Goal: Check status

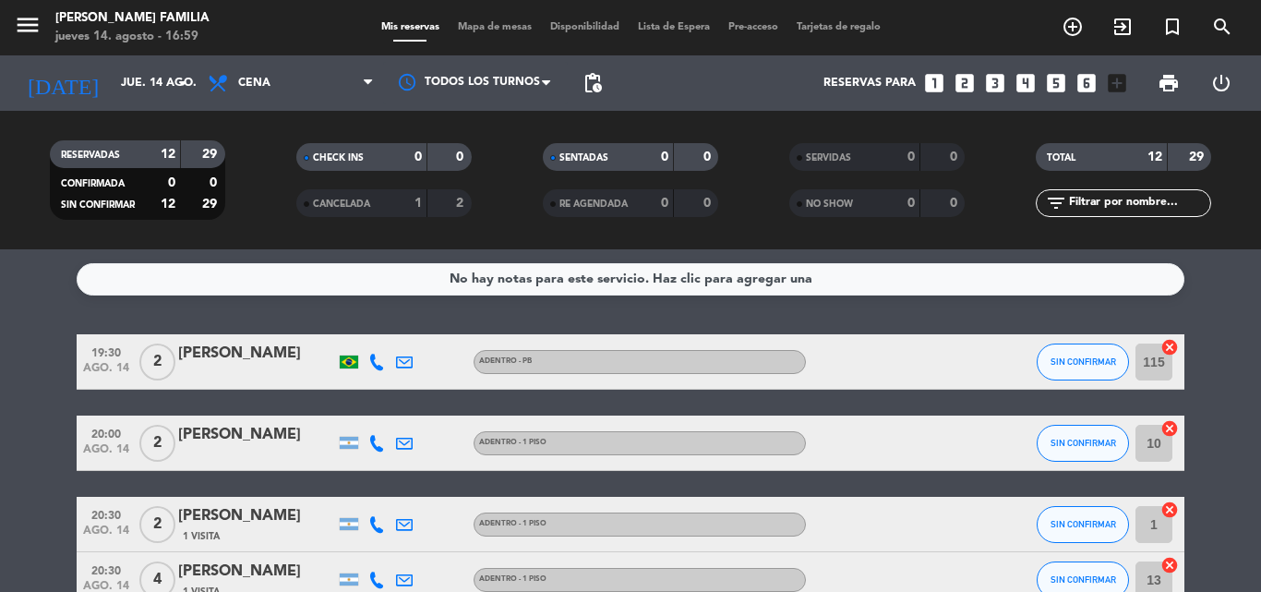
click at [35, 329] on div "No hay notas para este servicio. Haz clic para agregar una 19:30 [DATE] 2 [PERS…" at bounding box center [630, 420] width 1261 height 343
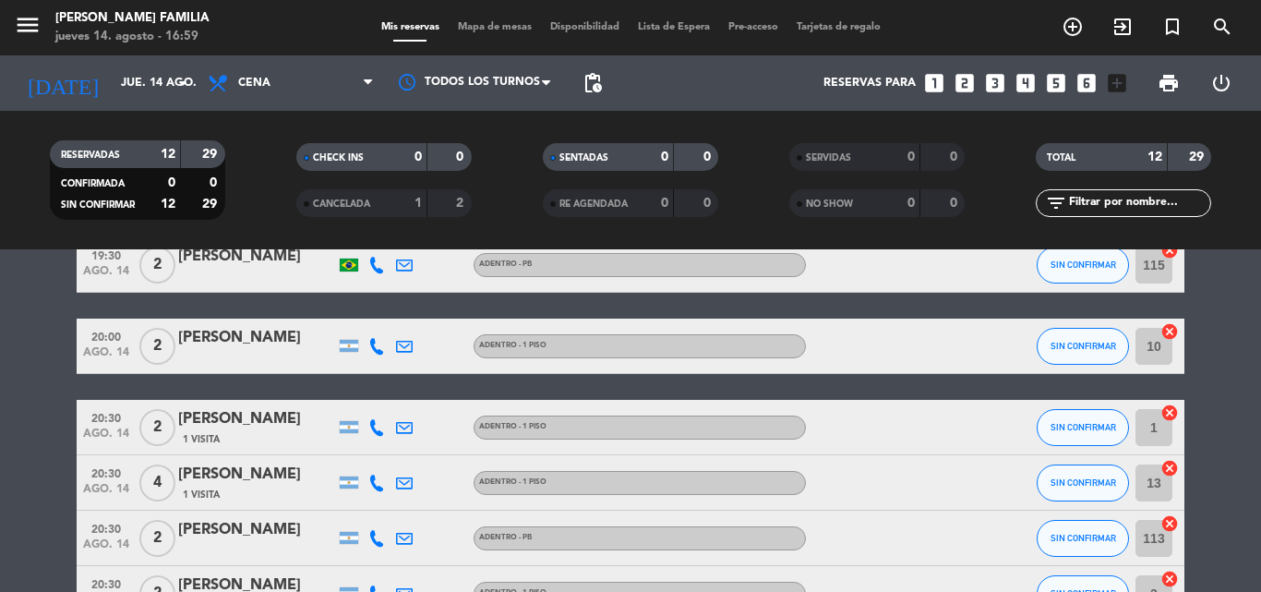
click at [22, 367] on bookings-row "19:30 [DATE] 2 [PERSON_NAME] - PB SIN CONFIRMAR 115 cancel 20:00 [DATE] 2 [PERS…" at bounding box center [630, 595] width 1261 height 716
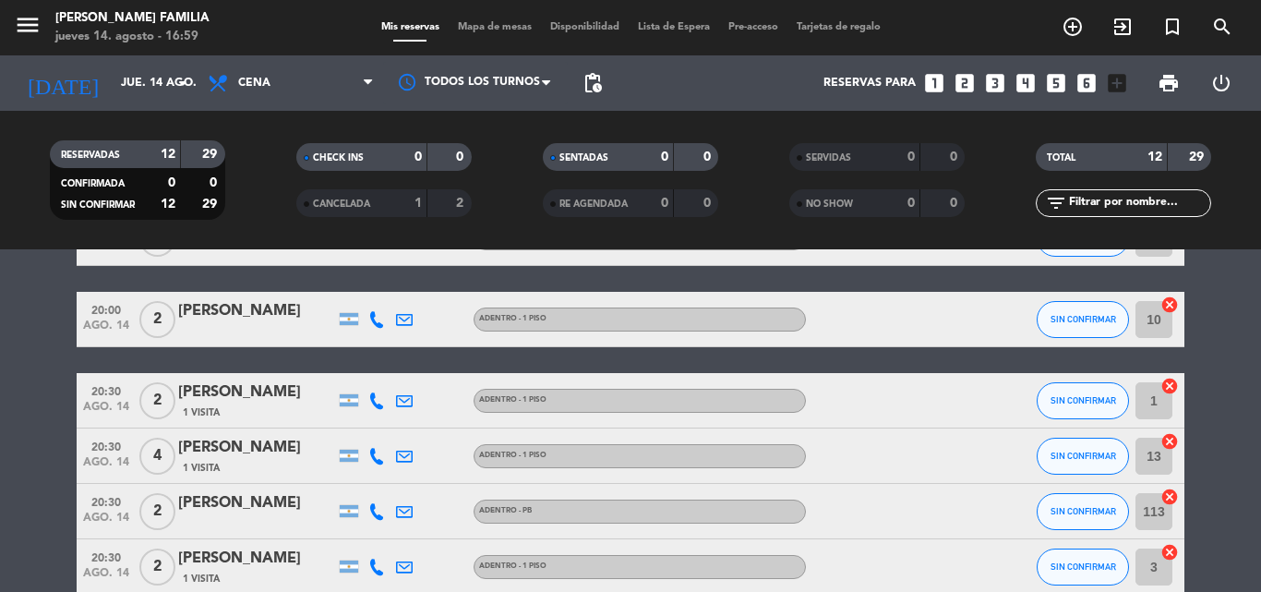
scroll to position [123, 0]
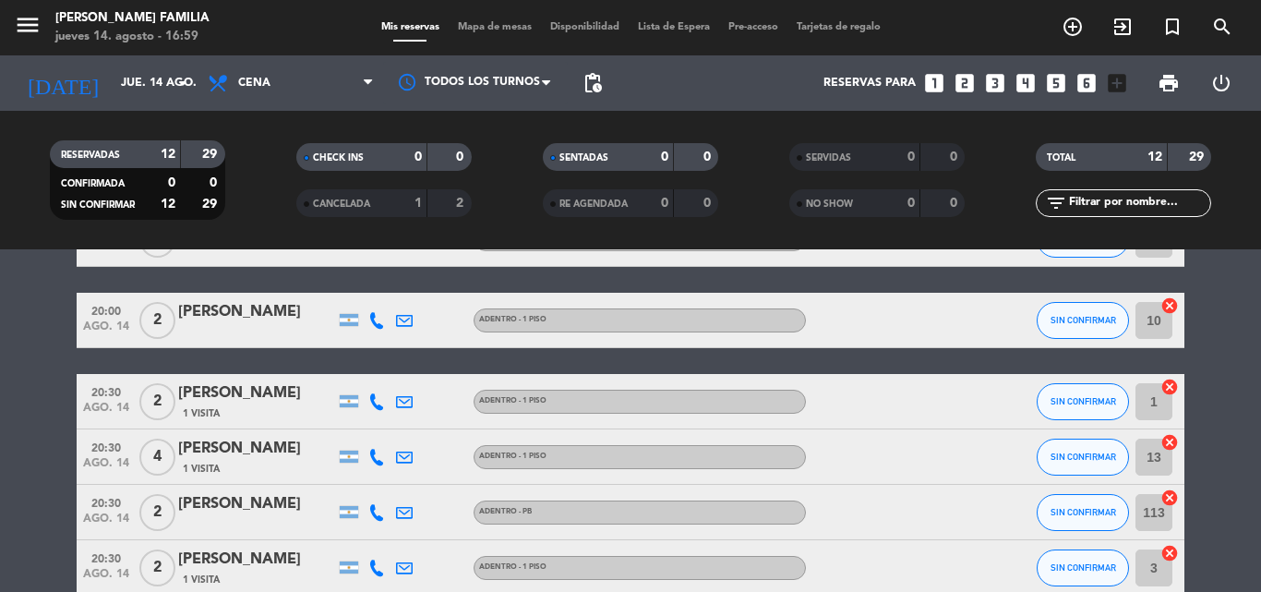
click at [0, 407] on bookings-row "19:30 [DATE] 2 [PERSON_NAME] - PB SIN CONFIRMAR 115 cancel 20:00 [DATE] 2 [PERS…" at bounding box center [630, 569] width 1261 height 716
click at [18, 454] on bookings-row "19:30 [DATE] 2 [PERSON_NAME] - PB SIN CONFIRMAR 115 cancel 20:00 [DATE] 2 [PERS…" at bounding box center [630, 569] width 1261 height 716
click at [28, 466] on bookings-row "19:30 [DATE] 2 [PERSON_NAME] - PB SIN CONFIRMAR 115 cancel 20:00 [DATE] 2 [PERS…" at bounding box center [630, 569] width 1261 height 716
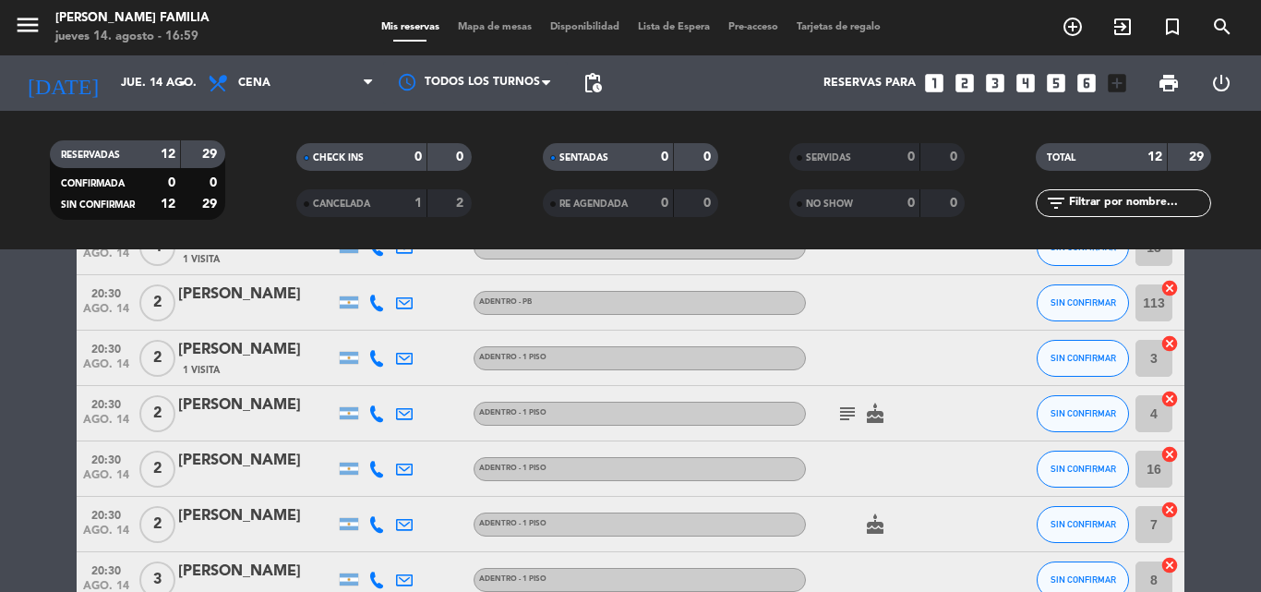
click at [31, 441] on bookings-row "19:30 [DATE] 2 [PERSON_NAME] - PB SIN CONFIRMAR 115 cancel 20:00 [DATE] 2 [PERS…" at bounding box center [630, 360] width 1261 height 716
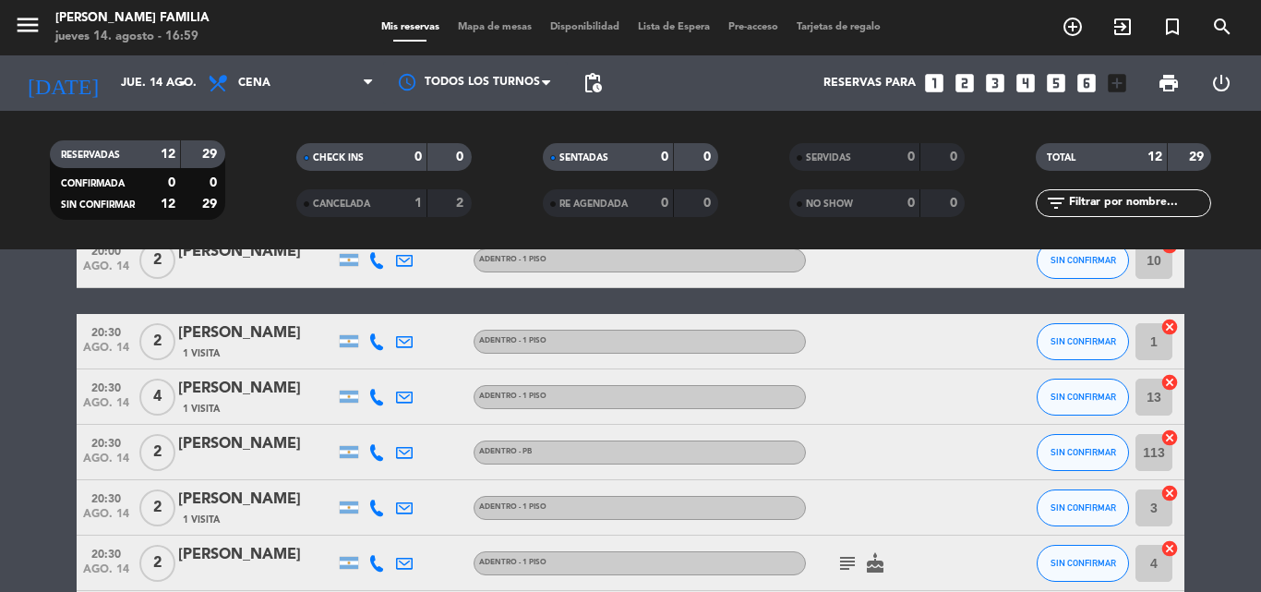
click at [31, 371] on bookings-row "19:30 [DATE] 2 [PERSON_NAME] - PB SIN CONFIRMAR 115 cancel 20:00 [DATE] 2 [PERS…" at bounding box center [630, 509] width 1261 height 716
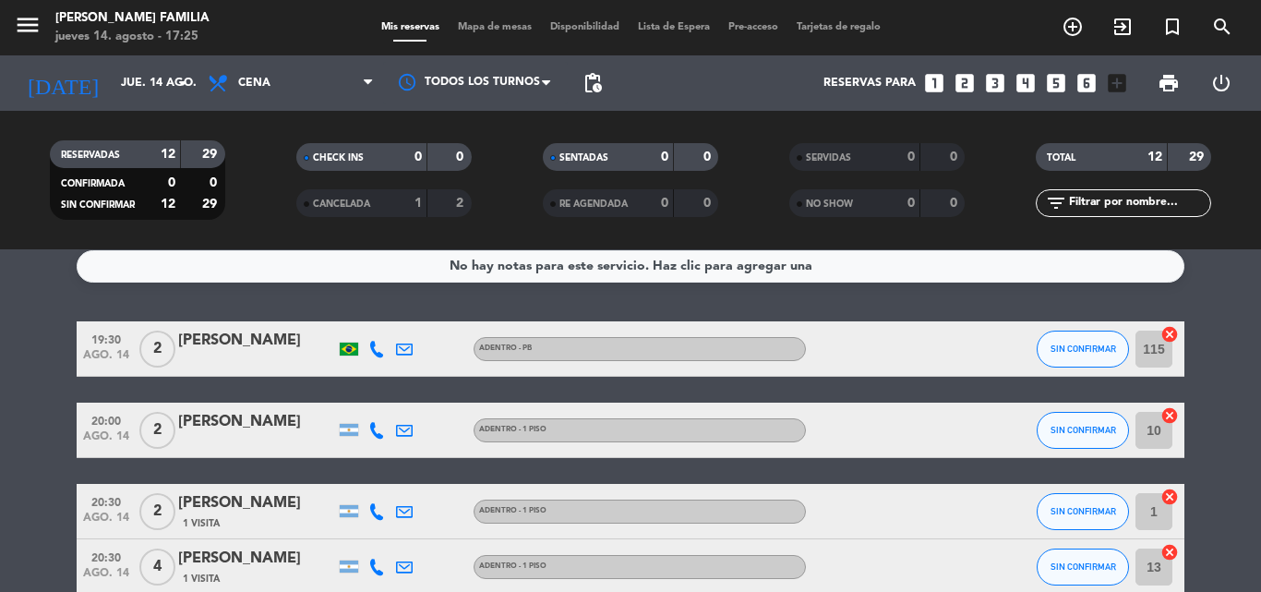
scroll to position [0, 0]
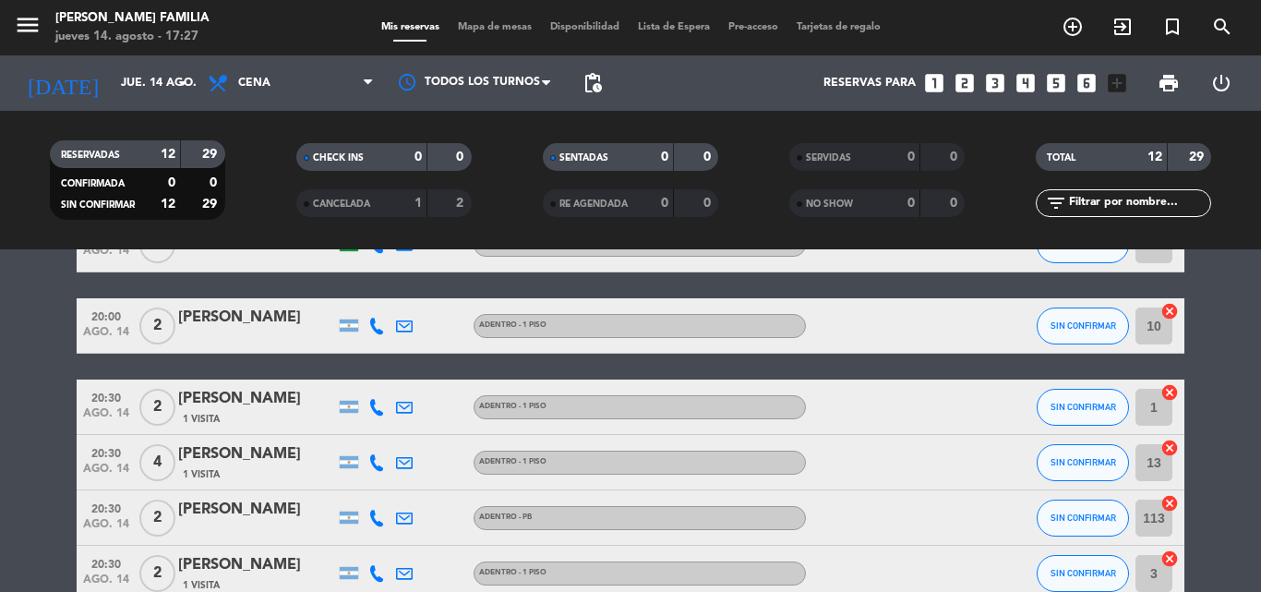
click at [3, 344] on bookings-row "19:30 [DATE] 2 [PERSON_NAME] - PB SIN CONFIRMAR 115 cancel 20:00 [DATE] 2 [PERS…" at bounding box center [630, 575] width 1261 height 716
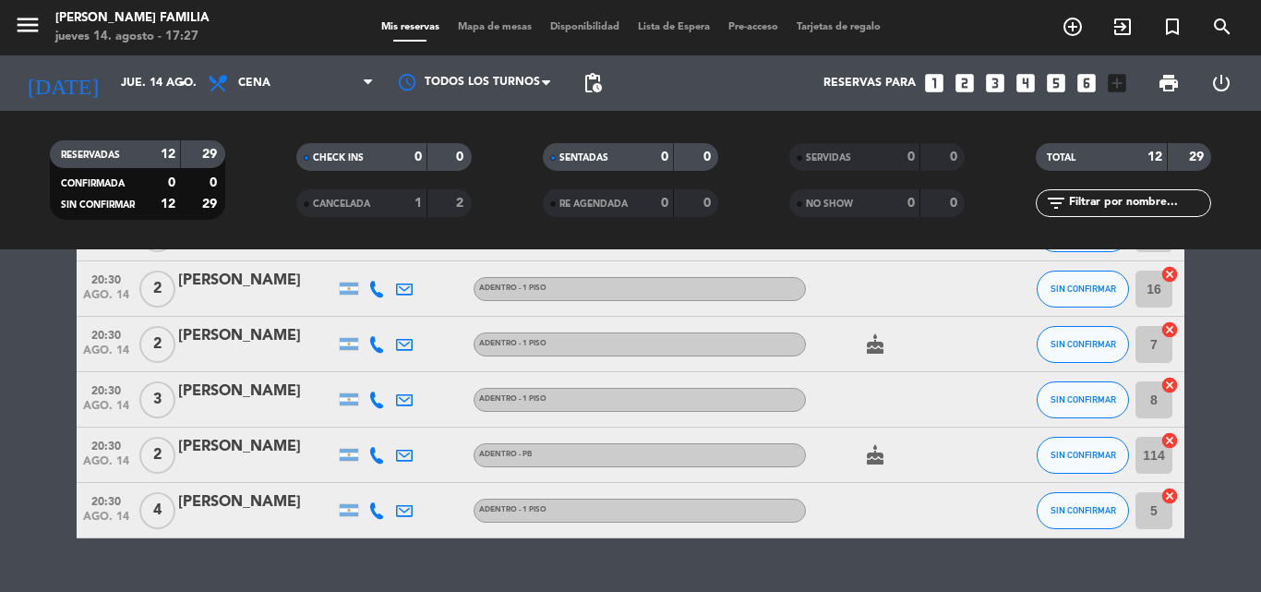
click at [22, 304] on bookings-row "19:30 [DATE] 2 [PERSON_NAME] - PB SIN CONFIRMAR 115 cancel 20:00 [DATE] 2 [PERS…" at bounding box center [630, 180] width 1261 height 716
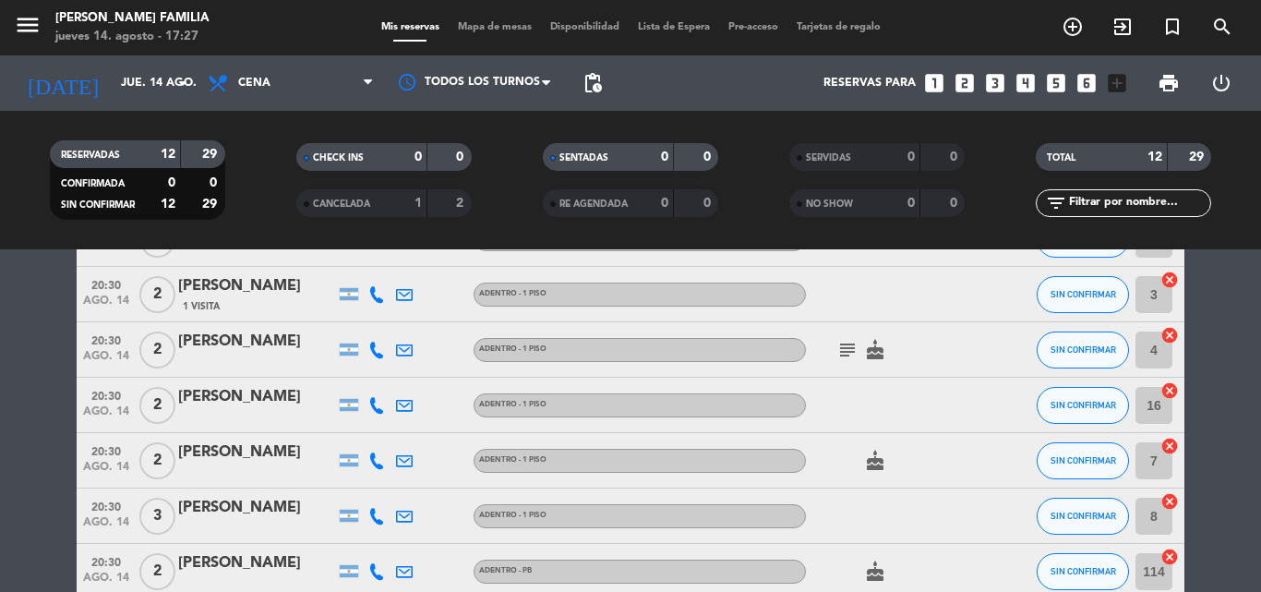
click at [35, 378] on bookings-row "19:30 [DATE] 2 [PERSON_NAME] - PB SIN CONFIRMAR 115 cancel 20:00 [DATE] 2 [PERS…" at bounding box center [630, 296] width 1261 height 716
click at [36, 367] on bookings-row "19:30 [DATE] 2 [PERSON_NAME] - PB SIN CONFIRMAR 115 cancel 20:00 [DATE] 2 [PERS…" at bounding box center [630, 296] width 1261 height 716
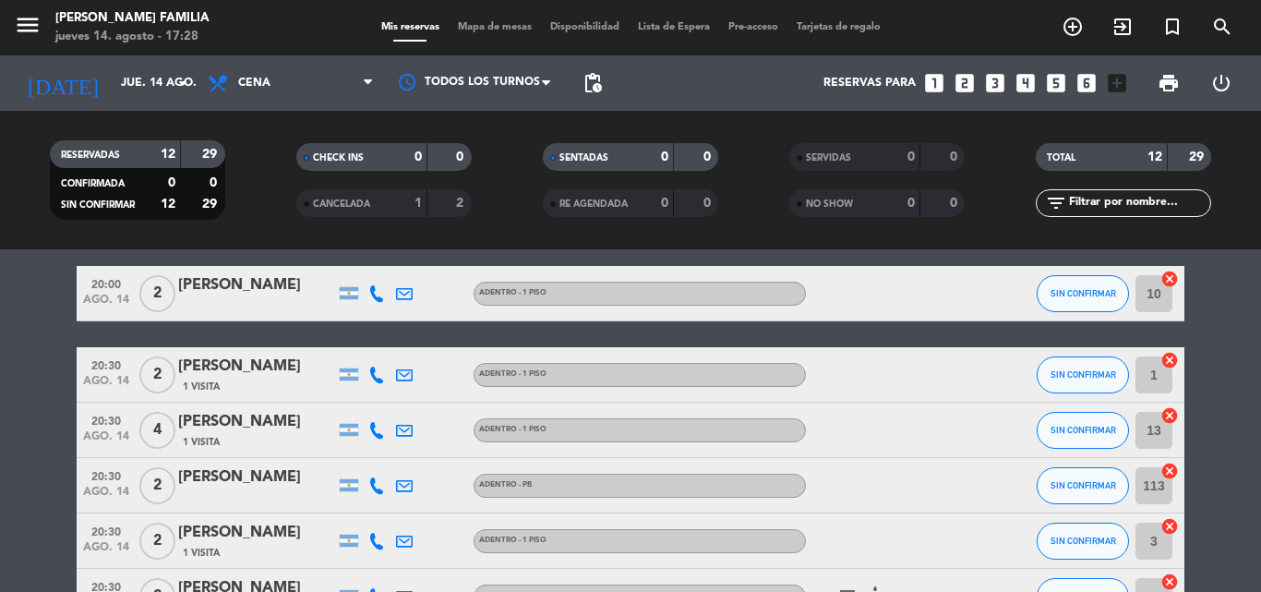
scroll to position [157, 0]
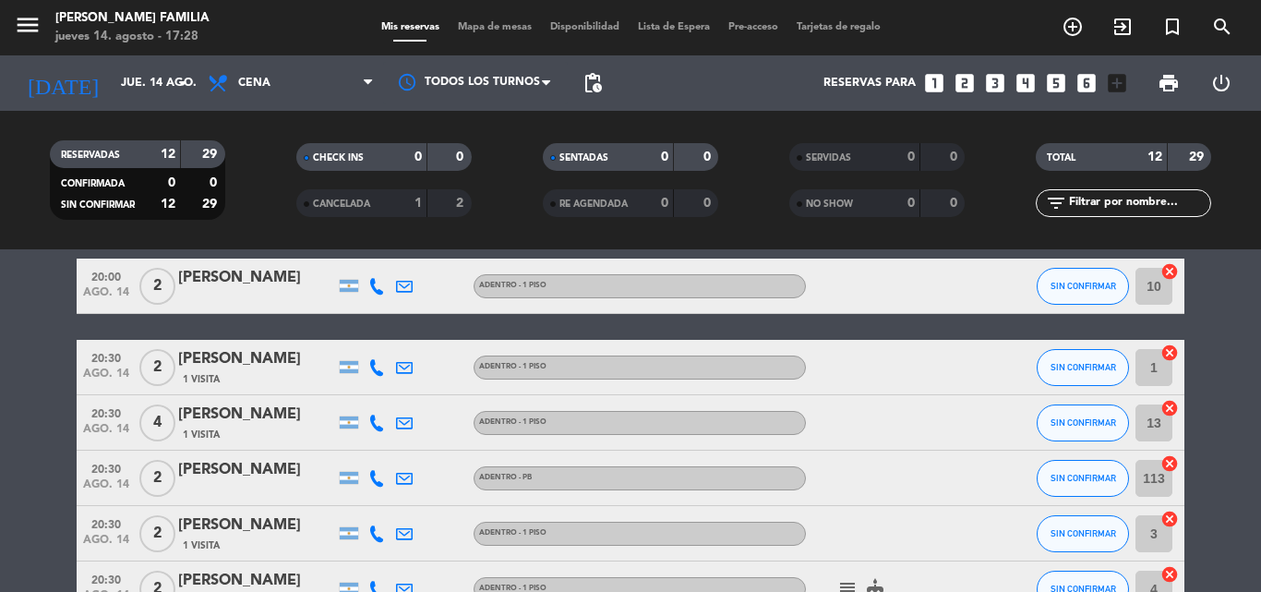
click at [1244, 376] on bookings-row "19:30 [DATE] 2 [PERSON_NAME] - PB SIN CONFIRMAR 115 cancel 20:00 [DATE] 2 [PERS…" at bounding box center [630, 535] width 1261 height 716
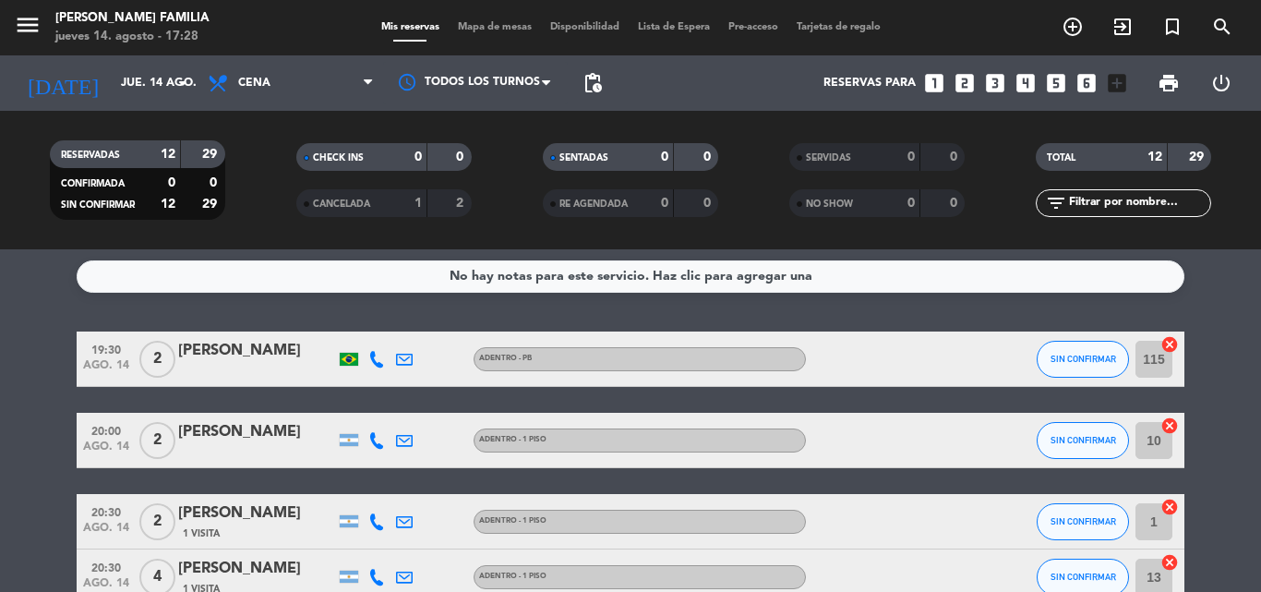
scroll to position [0, 0]
